Goal: Share content

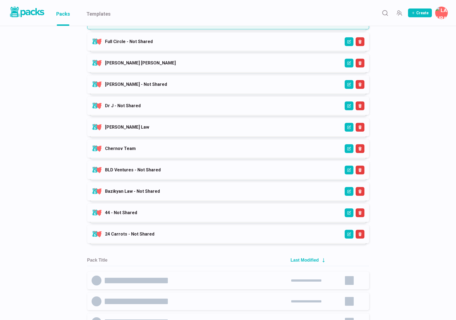
scroll to position [448, 0]
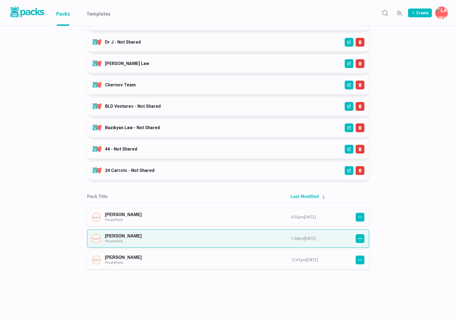
click at [240, 234] on link "[PERSON_NAME] Private Pack" at bounding box center [193, 238] width 176 height 10
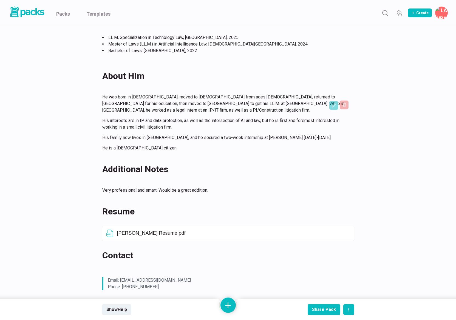
scroll to position [242, 0]
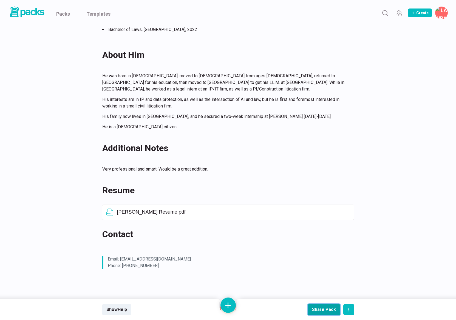
click at [325, 309] on div "Share Pack" at bounding box center [324, 309] width 24 height 5
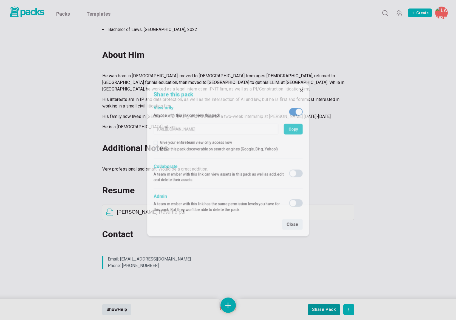
type input "[URL][DOMAIN_NAME]"
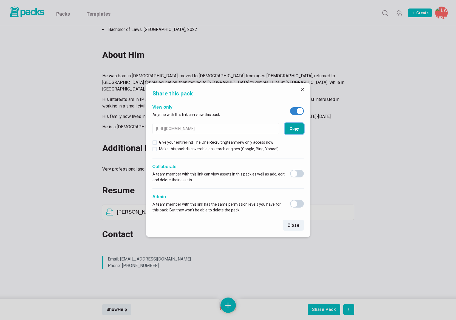
click at [292, 129] on button "Copy" at bounding box center [293, 128] width 19 height 11
click at [302, 89] on icon "Close" at bounding box center [302, 89] width 3 height 3
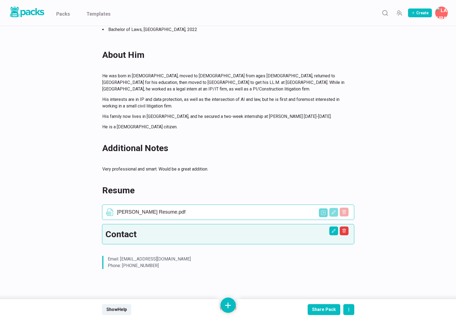
click at [272, 209] on p "[PERSON_NAME] Resume.pdf" at bounding box center [233, 212] width 233 height 6
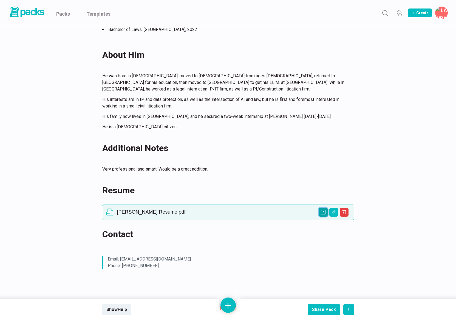
click at [319, 208] on button "Open external link" at bounding box center [323, 212] width 9 height 9
